Goal: Check status: Check status

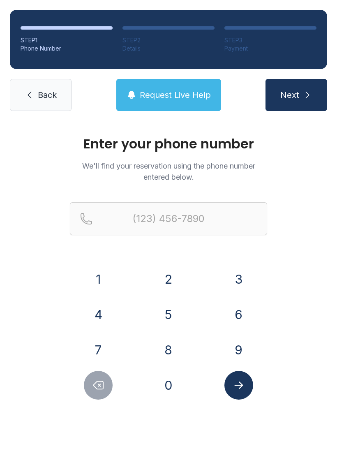
click at [245, 344] on button "9" at bounding box center [239, 350] width 29 height 29
click at [253, 352] on button "9" at bounding box center [239, 350] width 29 height 29
click at [111, 391] on button "Delete number" at bounding box center [98, 385] width 29 height 29
click at [105, 350] on button "7" at bounding box center [98, 350] width 29 height 29
click at [244, 351] on button "9" at bounding box center [239, 350] width 29 height 29
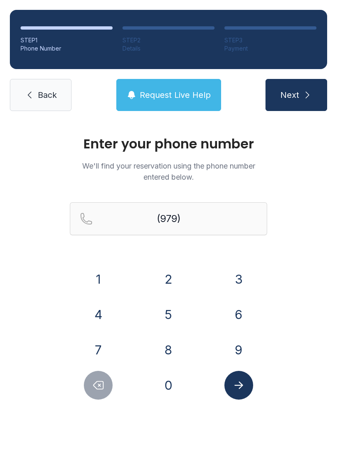
click at [108, 313] on button "4" at bounding box center [98, 314] width 29 height 29
click at [175, 351] on button "8" at bounding box center [168, 350] width 29 height 29
click at [99, 272] on button "1" at bounding box center [98, 279] width 29 height 29
click at [109, 278] on button "1" at bounding box center [98, 279] width 29 height 29
click at [107, 354] on button "7" at bounding box center [98, 350] width 29 height 29
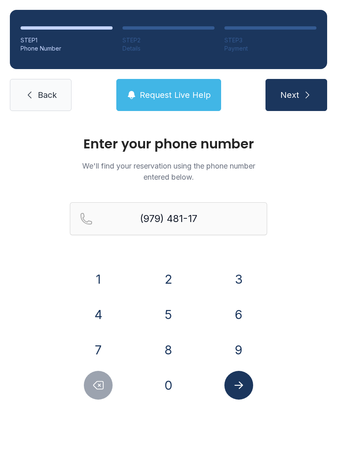
click at [167, 387] on button "0" at bounding box center [168, 385] width 29 height 29
click at [105, 314] on button "4" at bounding box center [98, 314] width 29 height 29
click at [242, 384] on icon "Submit lookup form" at bounding box center [239, 385] width 9 height 7
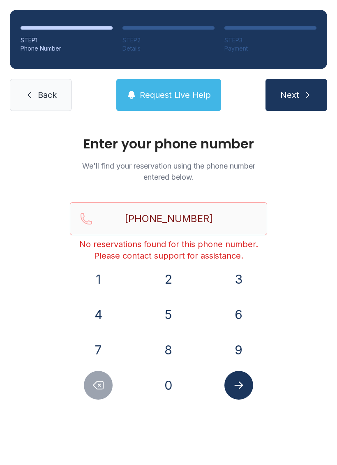
click at [302, 97] on button "Next" at bounding box center [297, 95] width 62 height 32
click at [183, 93] on span "Request Live Help" at bounding box center [175, 95] width 71 height 12
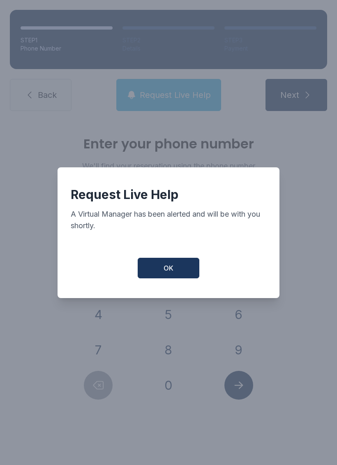
click at [179, 268] on button "OK" at bounding box center [169, 268] width 62 height 21
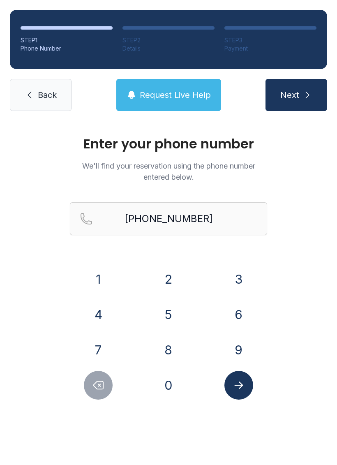
click at [104, 386] on icon "Delete number" at bounding box center [98, 385] width 12 height 12
click at [104, 386] on icon "Delete number" at bounding box center [99, 386] width 10 height 8
click at [105, 391] on icon "Delete number" at bounding box center [98, 385] width 12 height 12
click at [104, 391] on icon "Delete number" at bounding box center [98, 385] width 12 height 12
click at [102, 389] on icon "Delete number" at bounding box center [98, 385] width 12 height 12
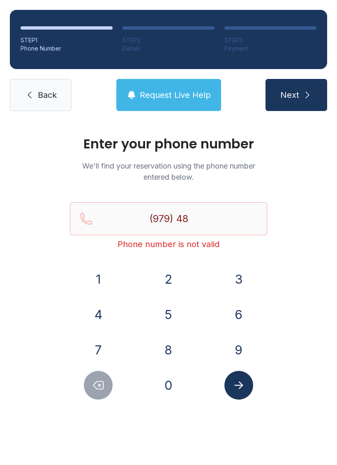
click at [101, 389] on icon "Delete number" at bounding box center [98, 385] width 12 height 12
click at [100, 388] on icon "Delete number" at bounding box center [98, 385] width 12 height 12
click at [108, 392] on button "Delete number" at bounding box center [98, 385] width 29 height 29
type input "(9"
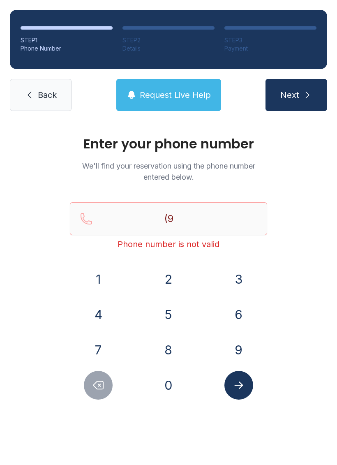
click at [108, 392] on button "Delete number" at bounding box center [98, 385] width 29 height 29
click at [107, 396] on button "Delete number" at bounding box center [98, 385] width 29 height 29
click at [107, 397] on div at bounding box center [98, 385] width 57 height 29
click at [105, 396] on button "Delete number" at bounding box center [98, 385] width 29 height 29
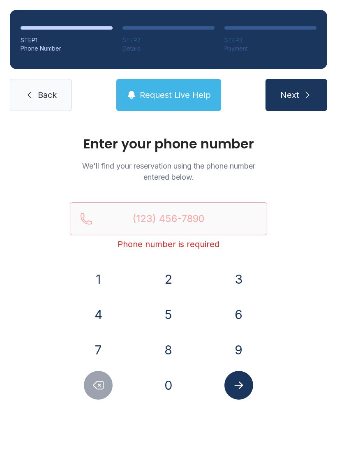
click at [105, 391] on icon "Delete number" at bounding box center [98, 385] width 12 height 12
